Goal: Task Accomplishment & Management: Complete application form

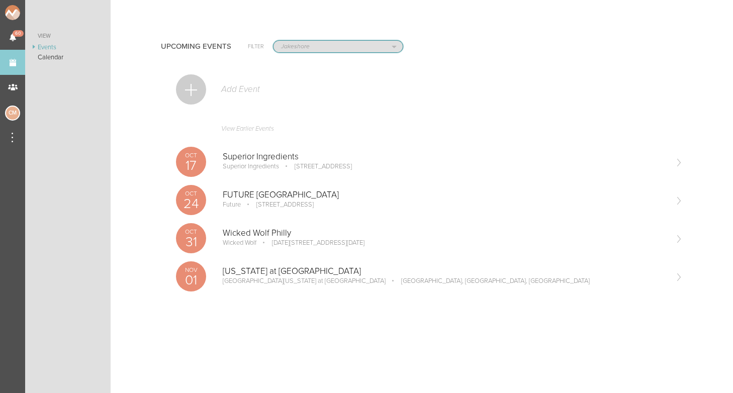
select select "1884"
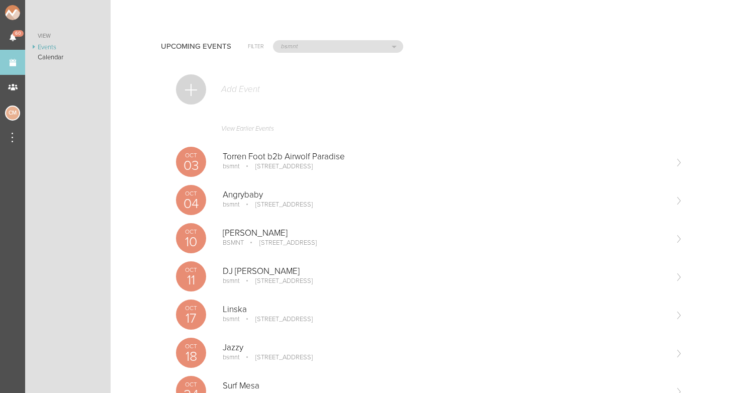
scroll to position [-1, 0]
click at [190, 82] on div at bounding box center [191, 89] width 30 height 30
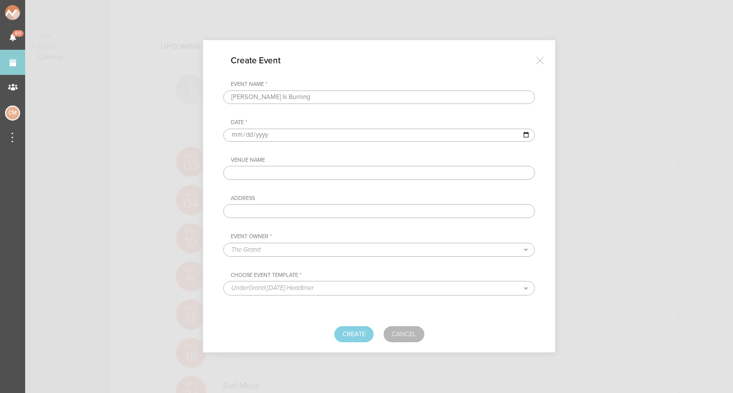
type input "[PERSON_NAME] Is Burning"
click at [231, 134] on input "date" at bounding box center [379, 135] width 312 height 13
type input "[DATE]"
click at [326, 149] on div "Event Name * Enzo Is Burning Date * 2026-04-04 Venue Name Address Event Owner *…" at bounding box center [379, 169] width 312 height 176
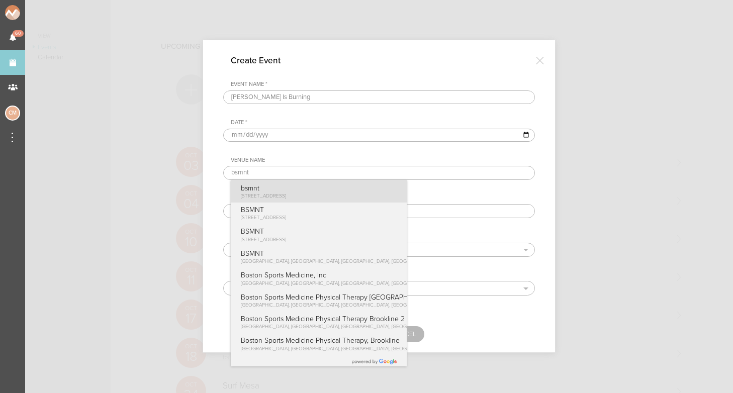
click at [272, 189] on p "bsmnt" at bounding box center [264, 188] width 46 height 9
type input "bsmnt"
type input "[STREET_ADDRESS]"
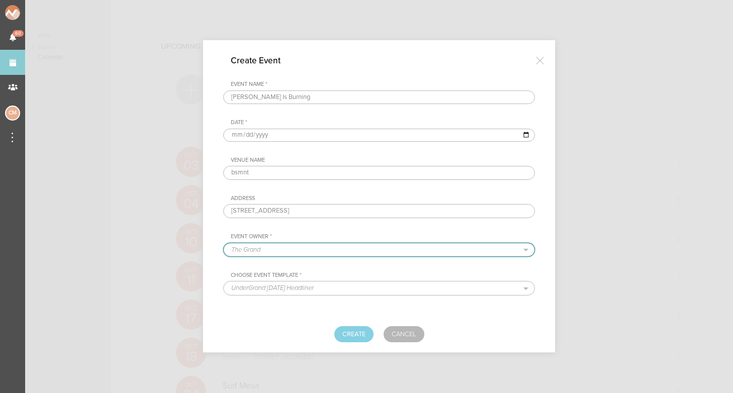
select select "1884"
select select "1615"
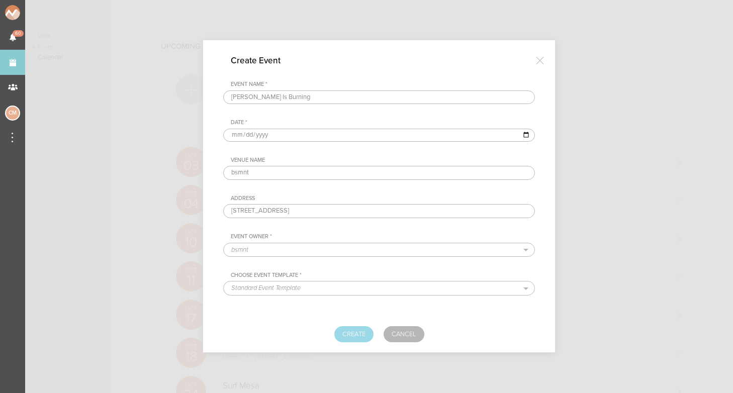
click at [359, 334] on button "Create" at bounding box center [353, 334] width 39 height 16
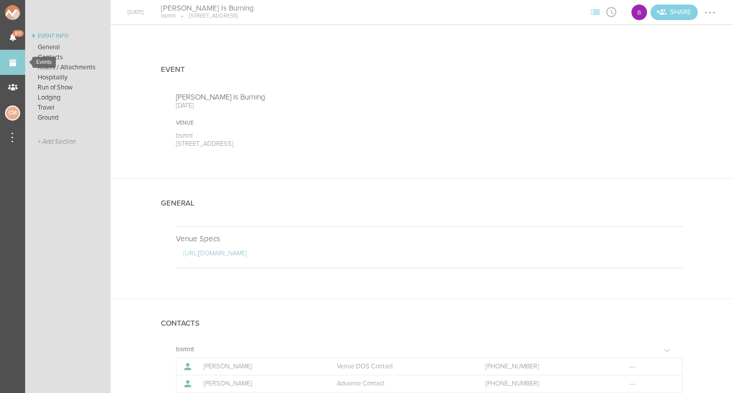
click at [17, 61] on link "Events" at bounding box center [12, 62] width 25 height 25
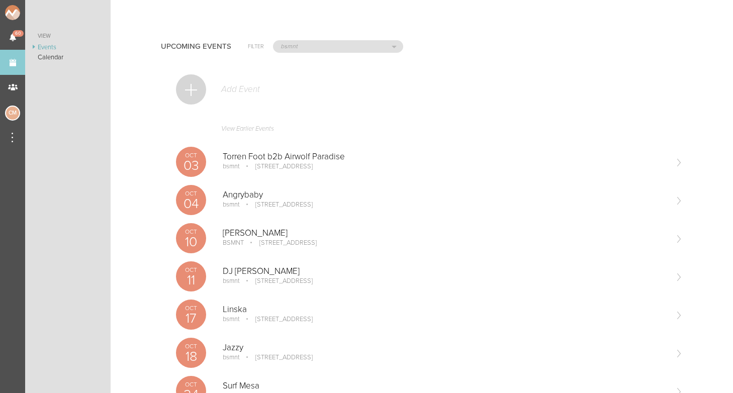
click at [211, 93] on div "Add Event" at bounding box center [429, 94] width 507 height 49
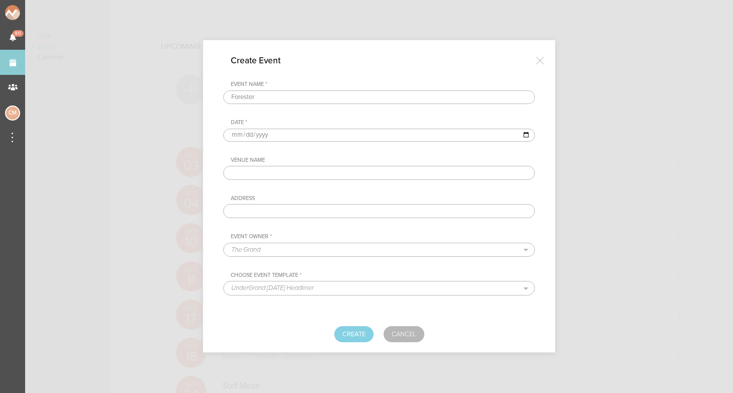
type input "Forester"
click at [239, 139] on input "date" at bounding box center [379, 135] width 312 height 13
type input "2026-05-30"
click at [323, 195] on div "Address" at bounding box center [383, 198] width 304 height 7
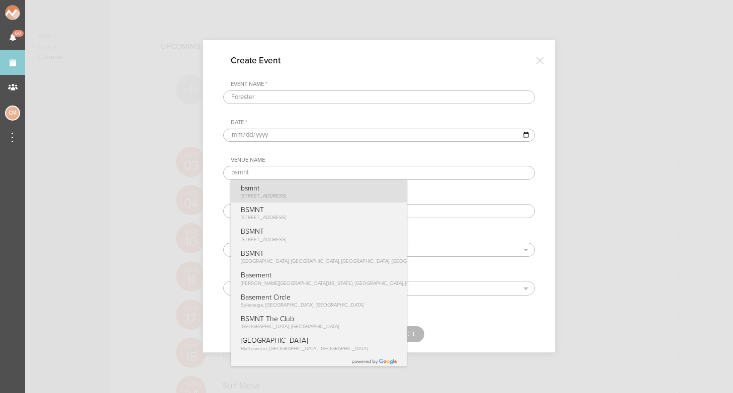
click at [284, 190] on p "bsmnt" at bounding box center [264, 188] width 46 height 9
type input "bsmnt"
type input "[STREET_ADDRESS]"
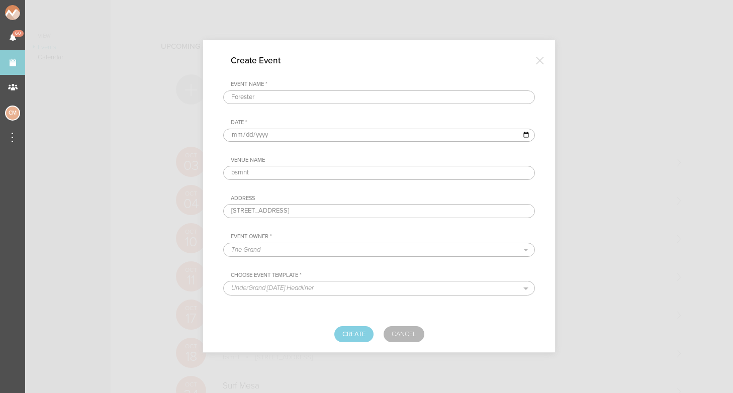
click at [354, 182] on div "Venue Name bsmnt Address 100 Stuart St Boston, MA" at bounding box center [379, 187] width 312 height 61
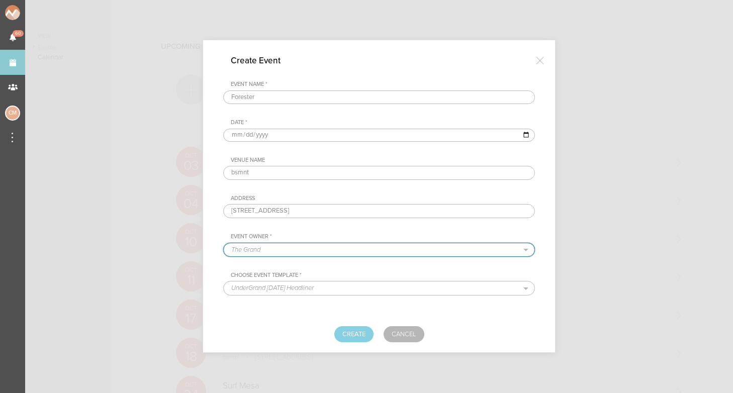
select select "1884"
select select "1615"
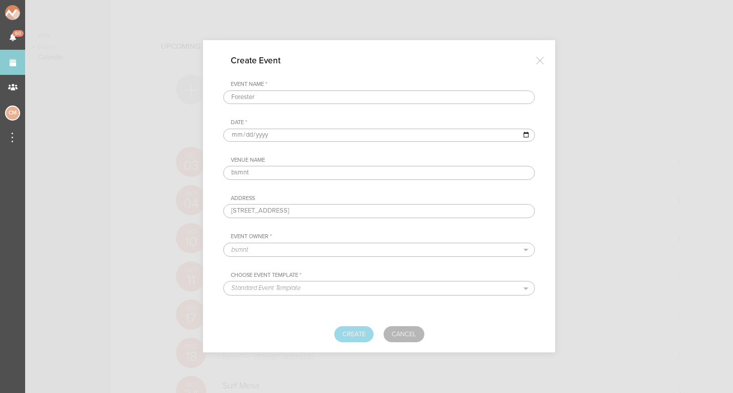
click at [351, 339] on button "Create" at bounding box center [353, 334] width 39 height 16
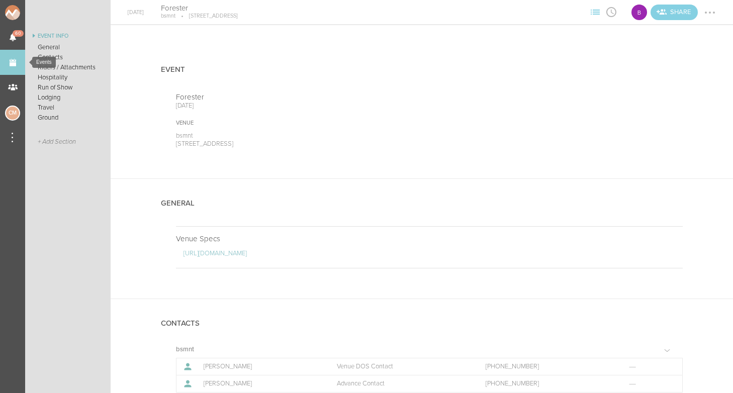
click at [12, 62] on link "Events" at bounding box center [12, 62] width 25 height 25
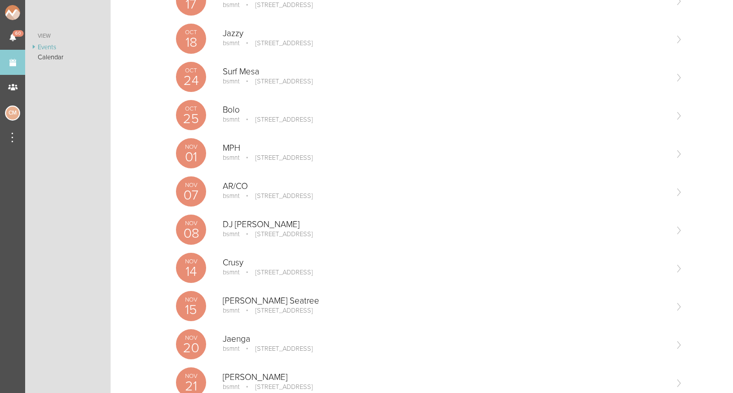
scroll to position [38, 0]
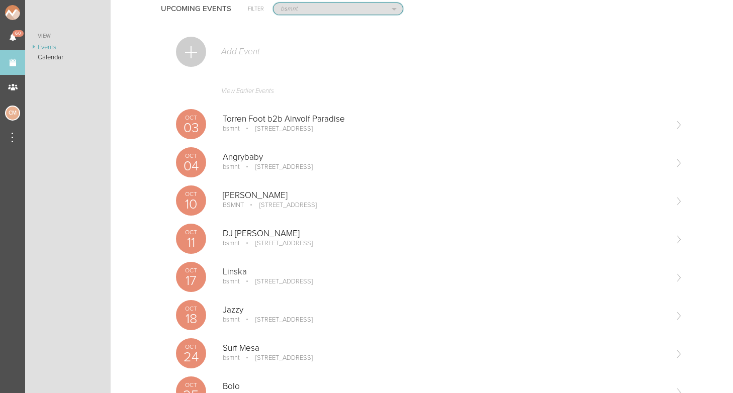
select select "20"
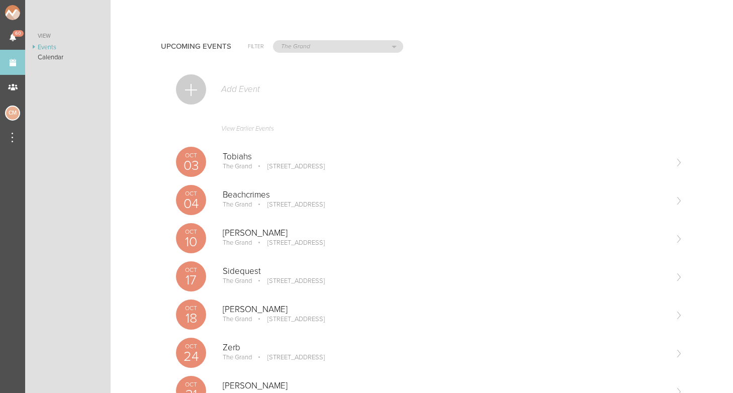
scroll to position [0, 0]
select select "1884"
